Goal: Information Seeking & Learning: Check status

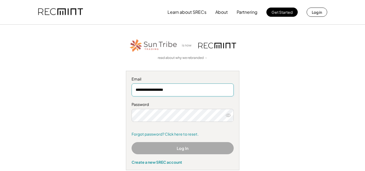
type input "**********"
click at [143, 122] on div "Password Remember me Forgot password? Click here to reset." at bounding box center [183, 119] width 102 height 35
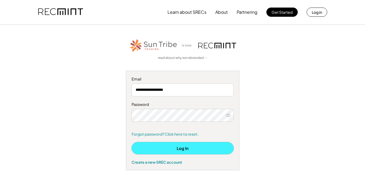
click at [183, 147] on button "Log In" at bounding box center [183, 148] width 102 height 12
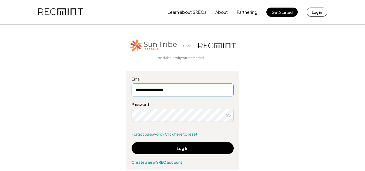
drag, startPoint x: 175, startPoint y: 91, endPoint x: 132, endPoint y: 92, distance: 43.2
click at [132, 92] on input "**********" at bounding box center [183, 89] width 102 height 13
paste input "email"
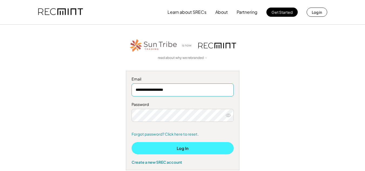
type input "**********"
click at [172, 146] on button "Log In" at bounding box center [183, 148] width 102 height 12
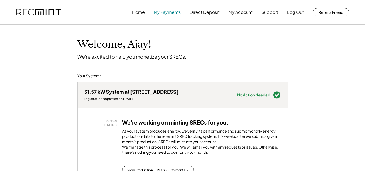
click at [160, 14] on button "My Payments" at bounding box center [167, 12] width 27 height 11
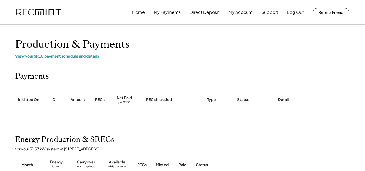
click at [72, 55] on div "View your SREC payment schedule and details" at bounding box center [182, 55] width 335 height 5
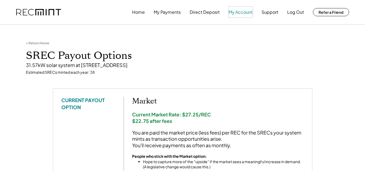
click at [240, 13] on button "My Account" at bounding box center [240, 12] width 24 height 11
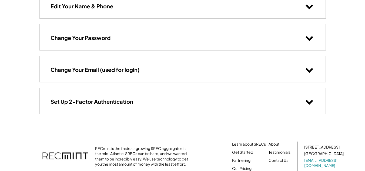
scroll to position [64, 0]
click at [308, 103] on use at bounding box center [308, 102] width 7 height 5
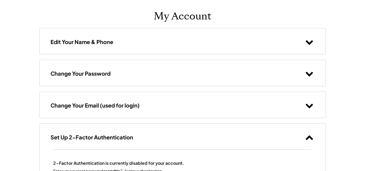
scroll to position [0, 0]
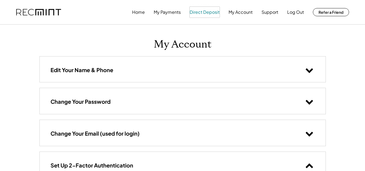
click at [205, 11] on button "Direct Deposit" at bounding box center [205, 12] width 30 height 11
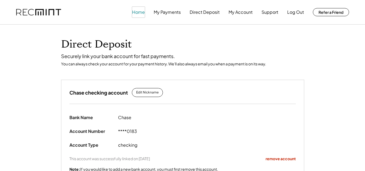
click at [141, 12] on button "Home" at bounding box center [138, 12] width 13 height 11
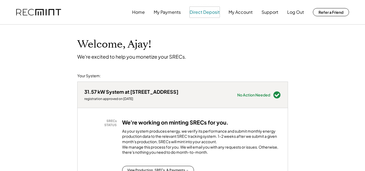
click at [211, 12] on button "Direct Deposit" at bounding box center [205, 12] width 30 height 11
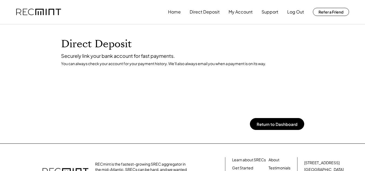
scroll to position [2, 0]
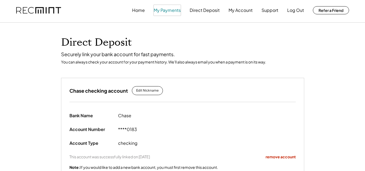
click at [168, 12] on button "My Payments" at bounding box center [167, 10] width 27 height 11
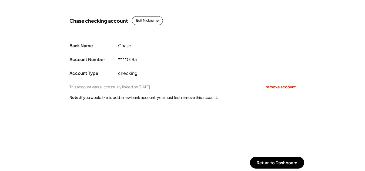
scroll to position [82, 0]
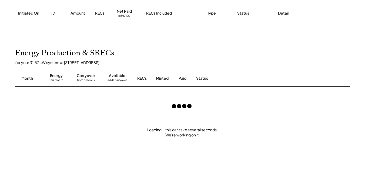
scroll to position [87, 0]
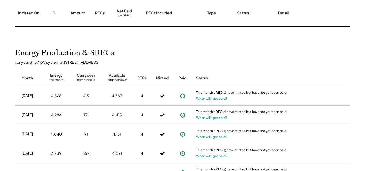
click at [183, 96] on icon at bounding box center [182, 95] width 5 height 5
click at [204, 117] on button "When will I get paid?" at bounding box center [211, 117] width 31 height 5
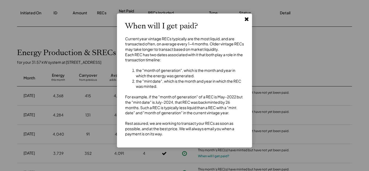
click at [251, 15] on div "When will I get paid? Current year vintage RECs typically are the most liquid, …" at bounding box center [184, 81] width 135 height 134
click at [245, 18] on icon at bounding box center [246, 18] width 5 height 5
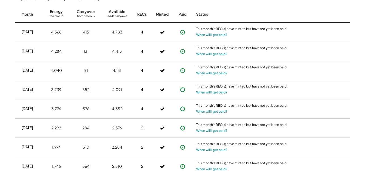
scroll to position [151, 0]
click at [203, 111] on button "When will I get paid?" at bounding box center [211, 111] width 31 height 5
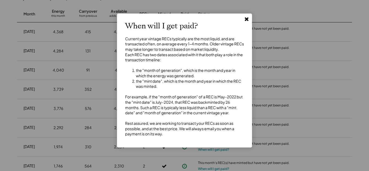
click at [246, 18] on use at bounding box center [247, 19] width 4 height 4
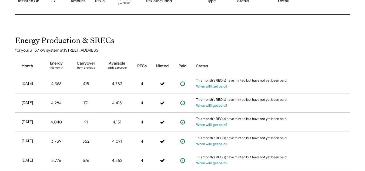
scroll to position [100, 0]
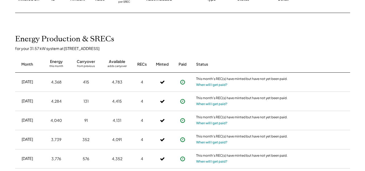
click at [116, 82] on div "4,783" at bounding box center [117, 81] width 11 height 5
click at [83, 81] on div "415" at bounding box center [86, 81] width 6 height 5
click at [53, 82] on div "4,368" at bounding box center [56, 81] width 11 height 5
click at [183, 82] on icon at bounding box center [182, 81] width 5 height 5
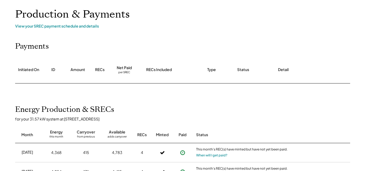
scroll to position [28, 0]
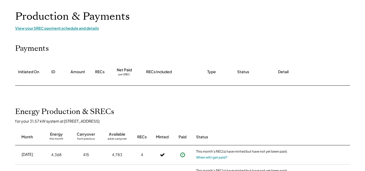
click at [70, 29] on div "View your SREC payment schedule and details" at bounding box center [182, 28] width 335 height 5
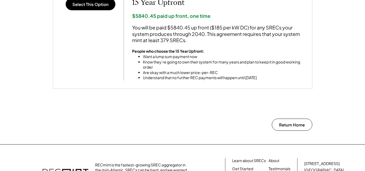
scroll to position [561, 0]
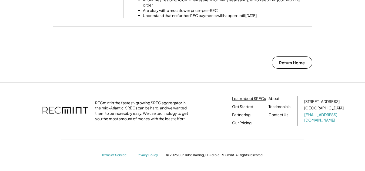
click at [251, 100] on link "Learn about SRECs" at bounding box center [249, 98] width 34 height 5
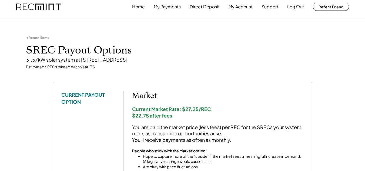
scroll to position [0, 0]
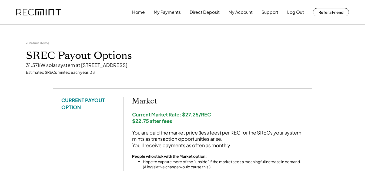
click at [39, 43] on div "< Return Home" at bounding box center [37, 43] width 23 height 4
click at [26, 44] on div "< Return Home" at bounding box center [37, 43] width 23 height 4
click at [140, 11] on button "Home" at bounding box center [138, 12] width 13 height 11
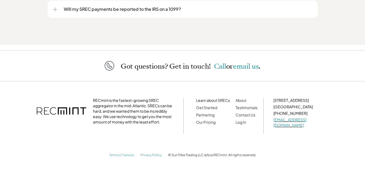
scroll to position [855, 0]
